Goal: Transaction & Acquisition: Book appointment/travel/reservation

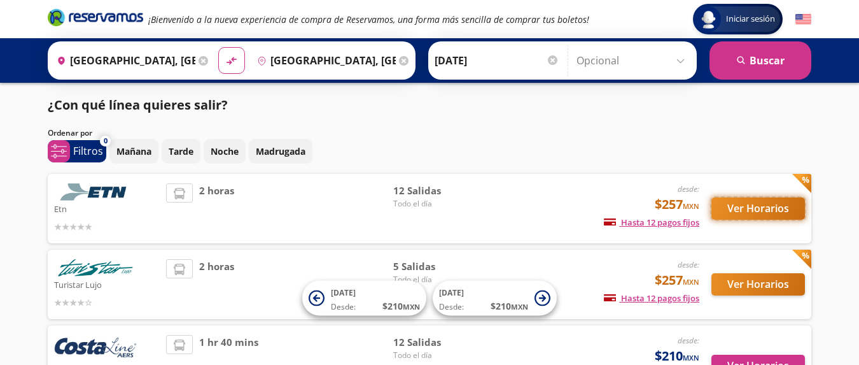
click at [743, 209] on button "Ver Horarios" at bounding box center [759, 208] width 94 height 22
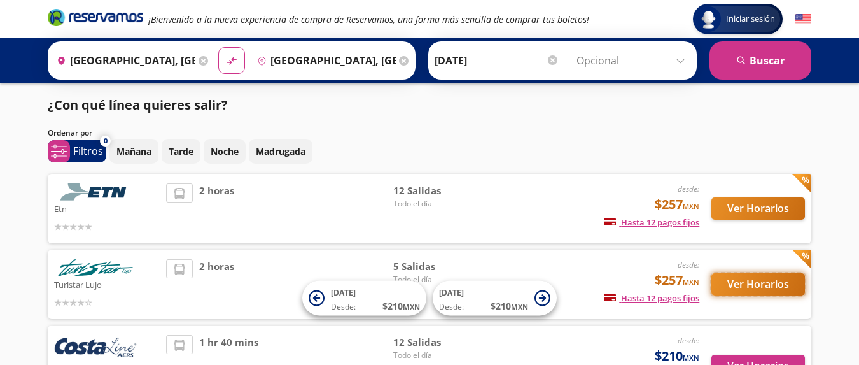
click at [753, 285] on button "Ver Horarios" at bounding box center [759, 284] width 94 height 22
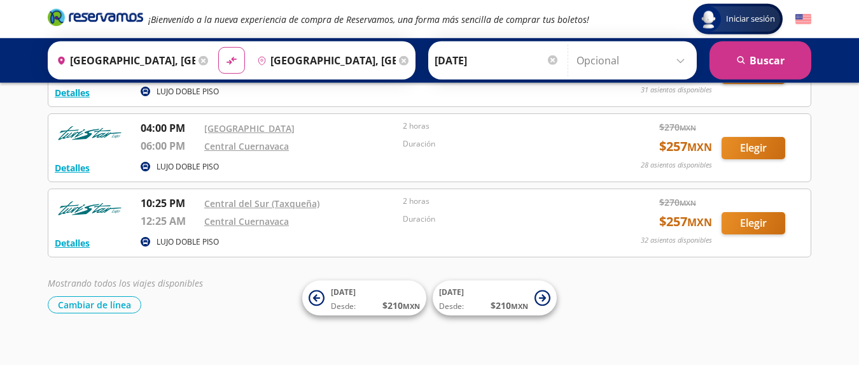
scroll to position [276, 0]
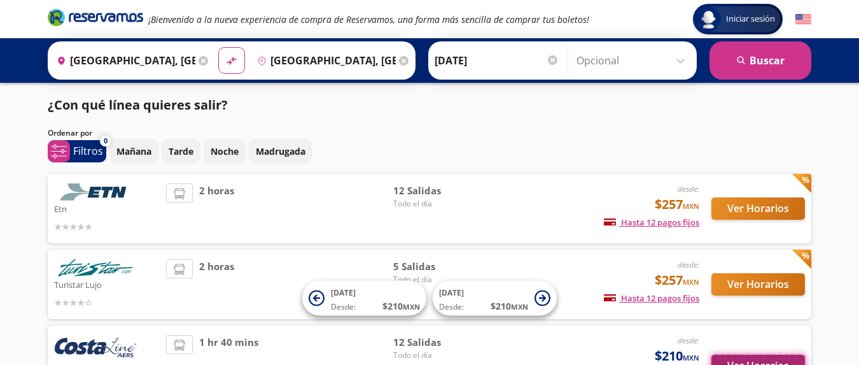
click at [738, 360] on button "Ver Horarios" at bounding box center [759, 366] width 94 height 22
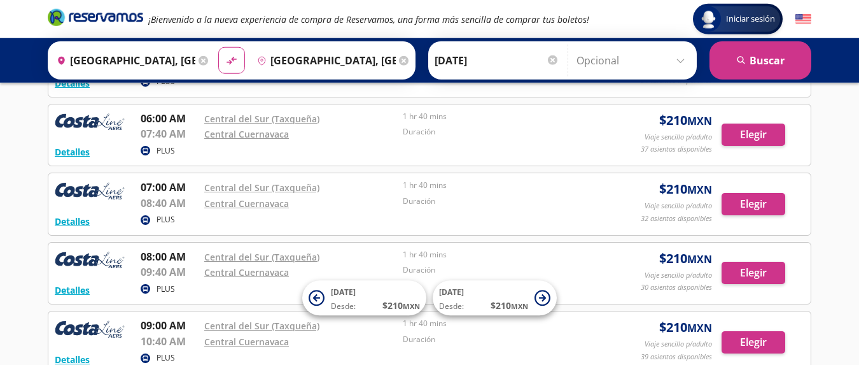
scroll to position [195, 0]
